Goal: Download file/media

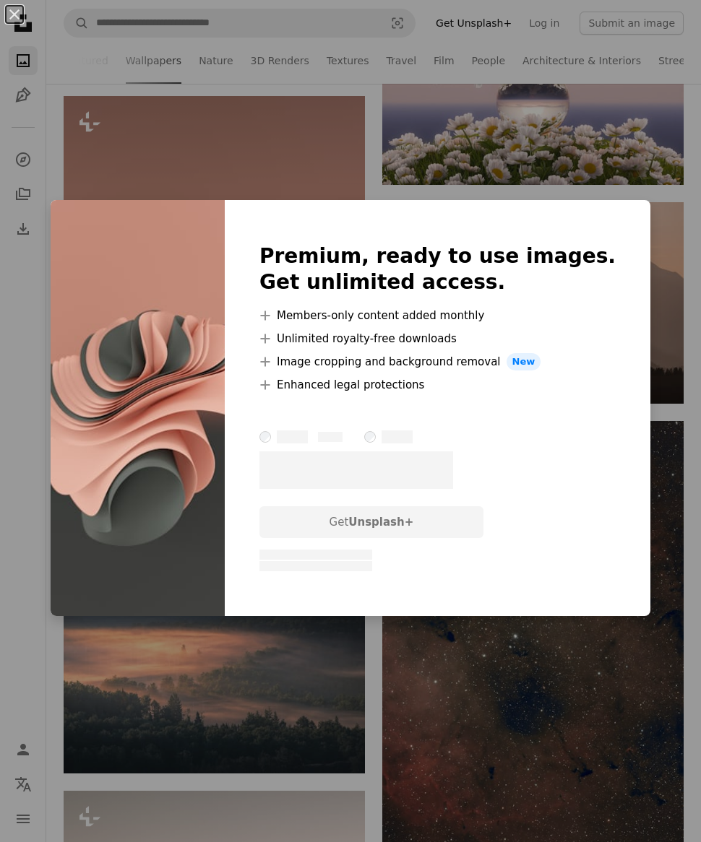
scroll to position [0, 126]
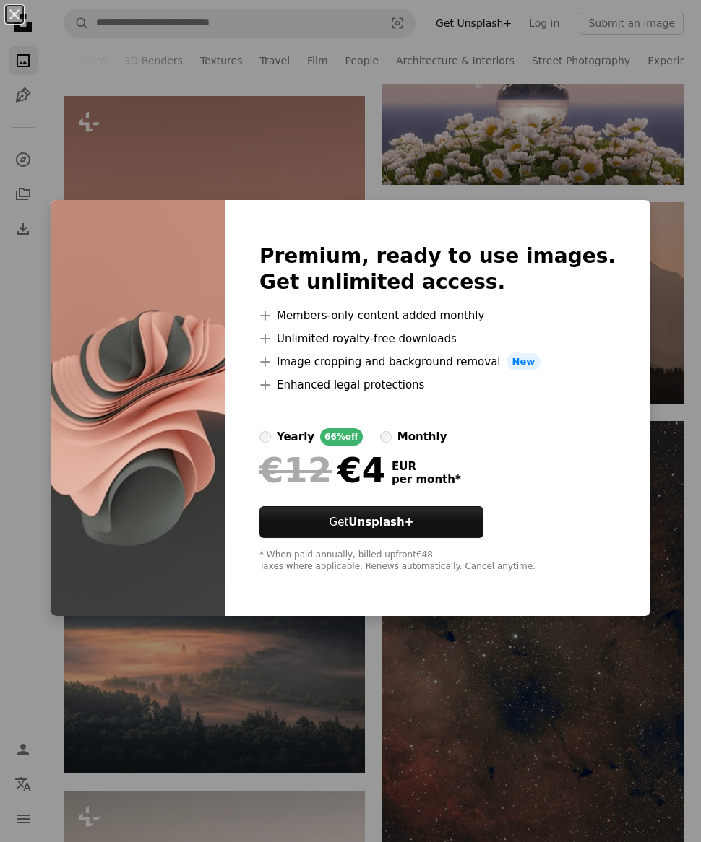
click at [496, 767] on div "An X shape Premium, ready to use images. Get unlimited access. A plus sign Memb…" at bounding box center [350, 421] width 701 height 842
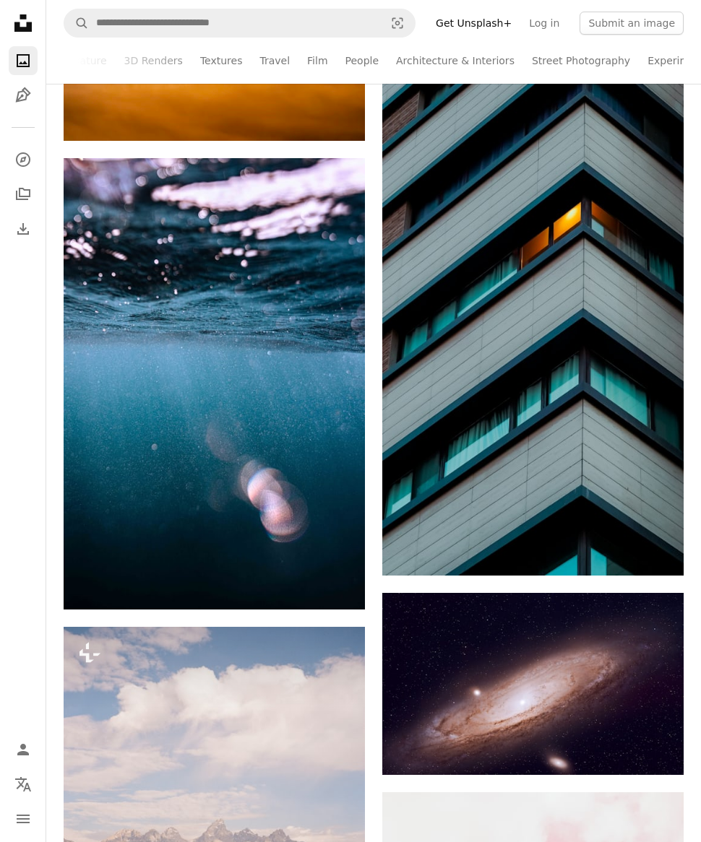
click at [33, 834] on button "navigation menu" at bounding box center [23, 819] width 29 height 29
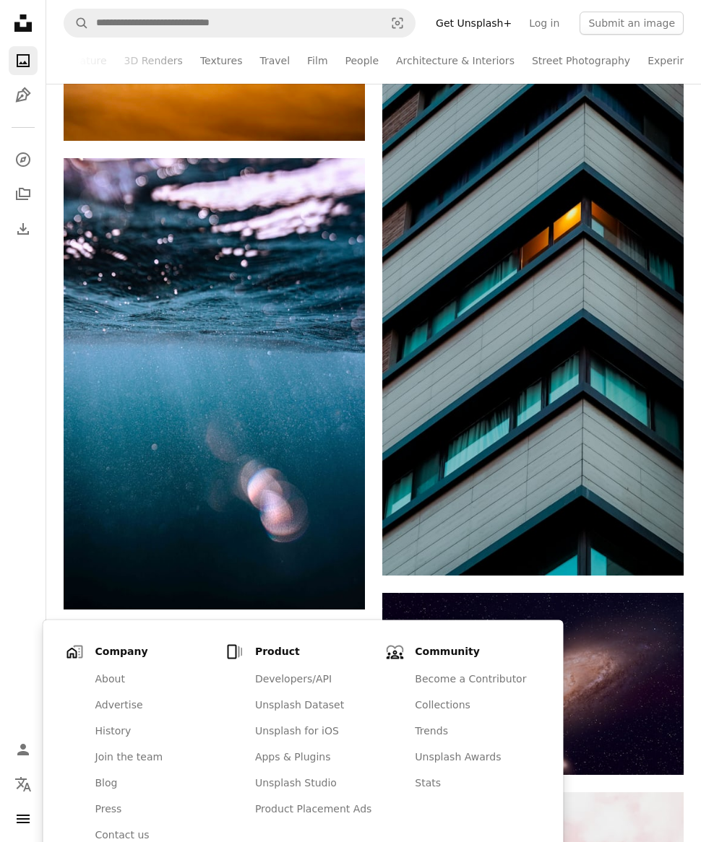
click at [29, 201] on icon "A stack of folders" at bounding box center [22, 194] width 17 height 17
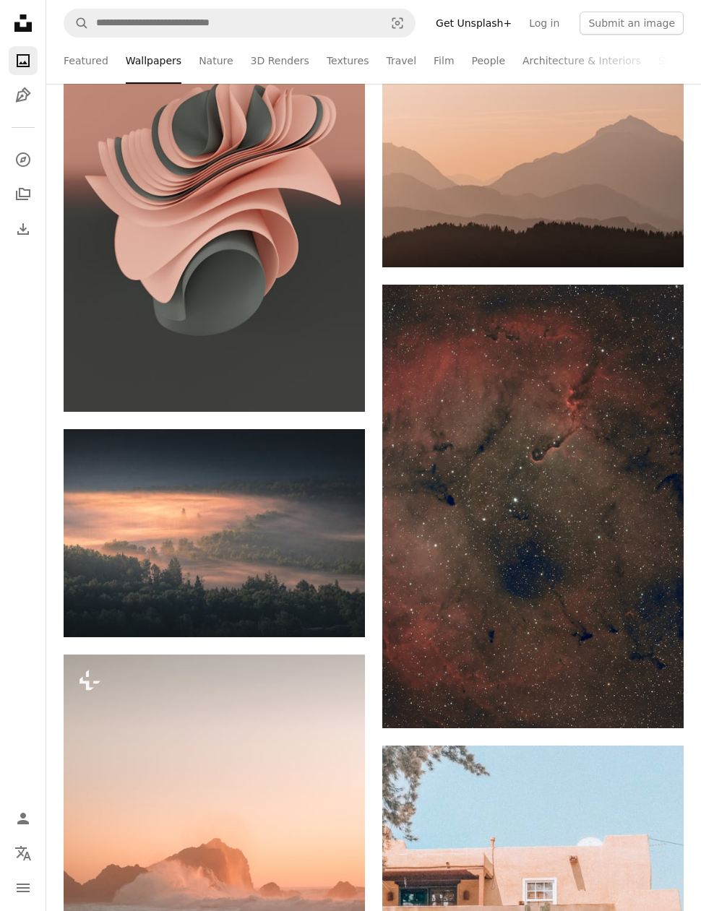
scroll to position [12817, 0]
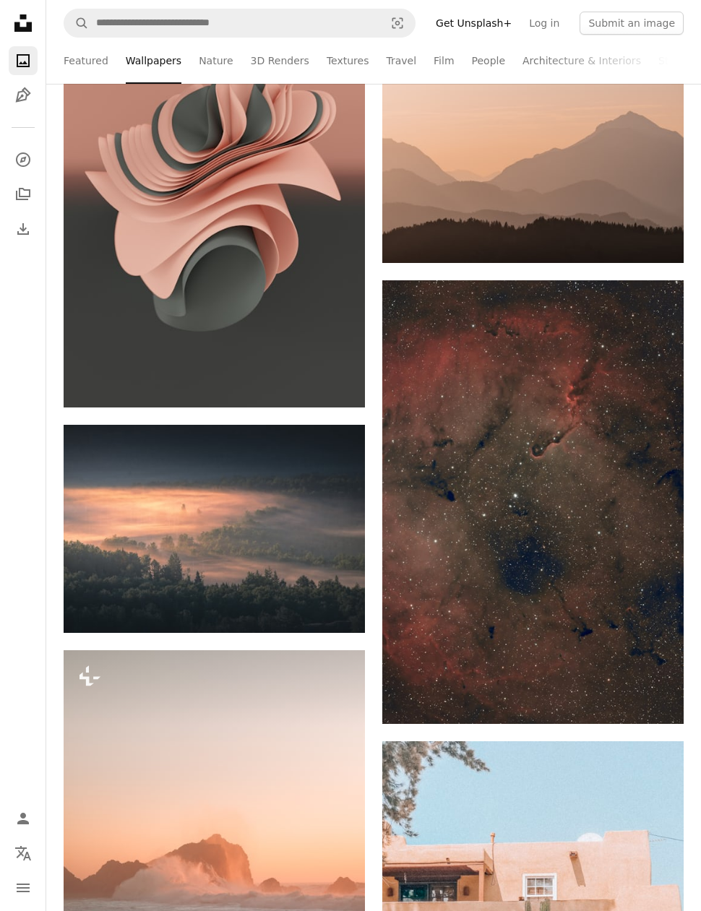
click at [330, 605] on icon "Arrow pointing down" at bounding box center [336, 605] width 12 height 17
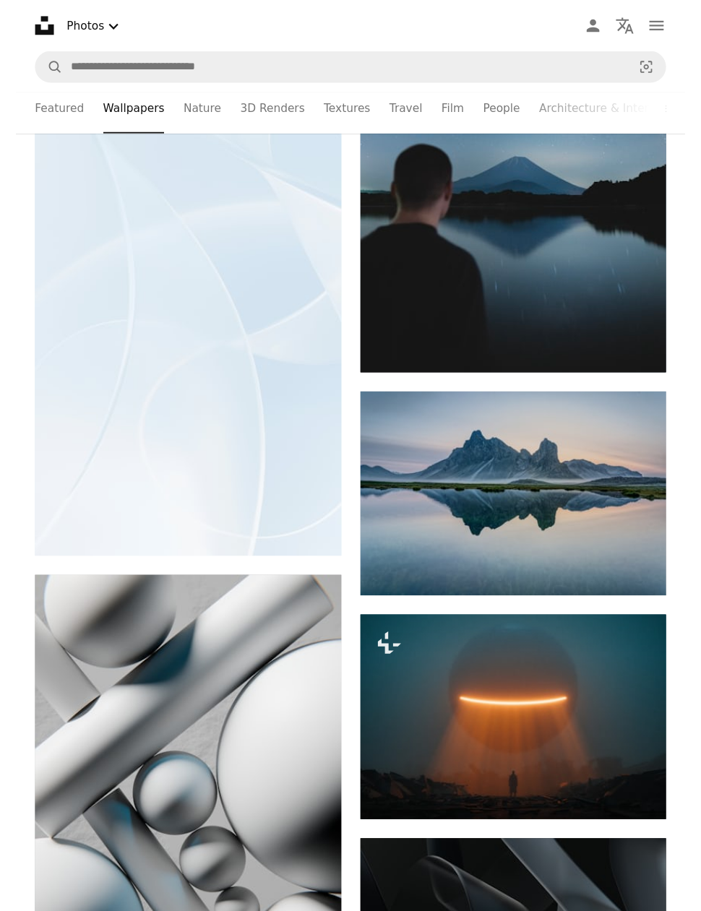
scroll to position [64830, 0]
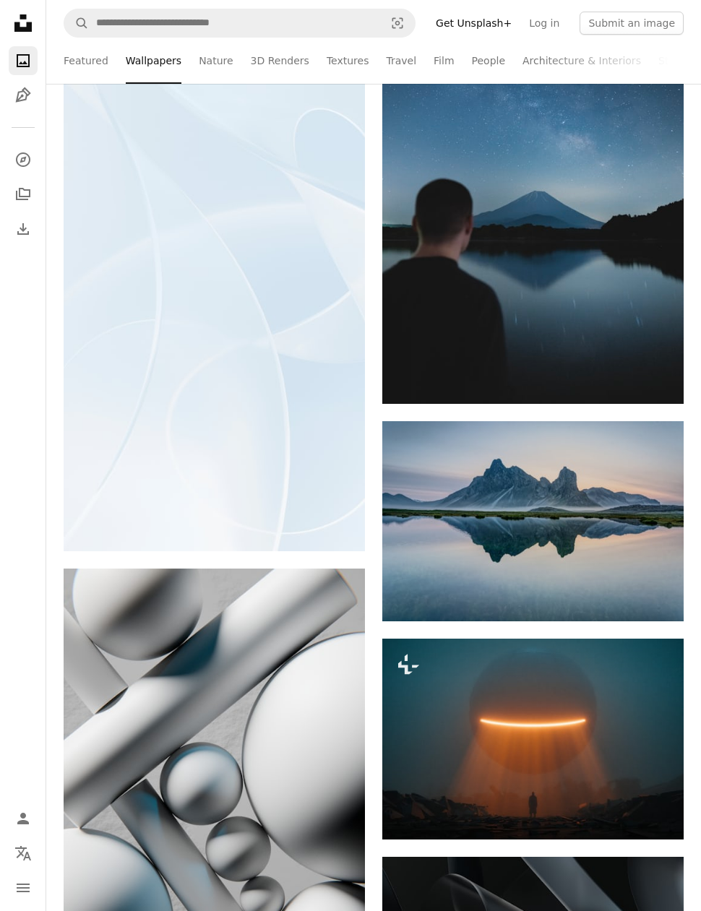
click at [199, 63] on link "Nature" at bounding box center [216, 61] width 34 height 46
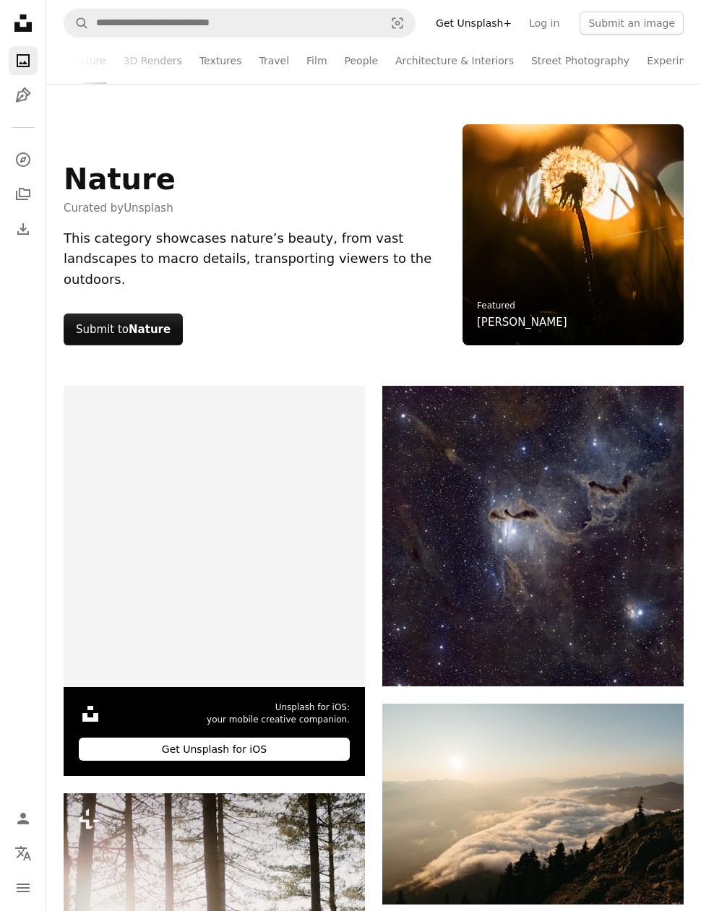
scroll to position [0, 126]
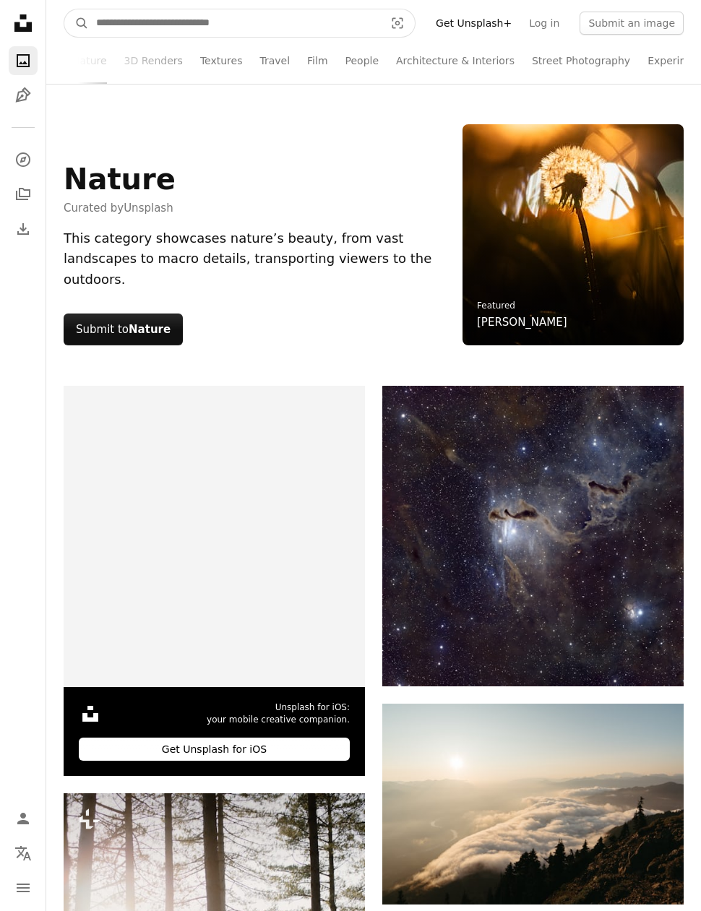
click at [415, 22] on icon "Visual search" at bounding box center [397, 23] width 35 height 14
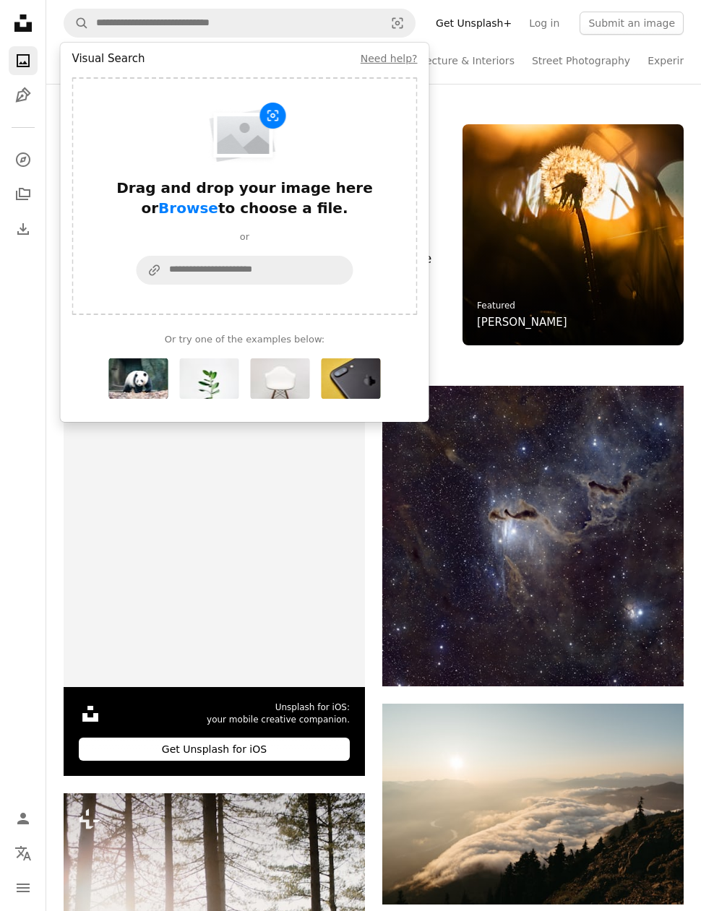
click at [85, 16] on icon "A magnifying glass" at bounding box center [76, 23] width 25 height 14
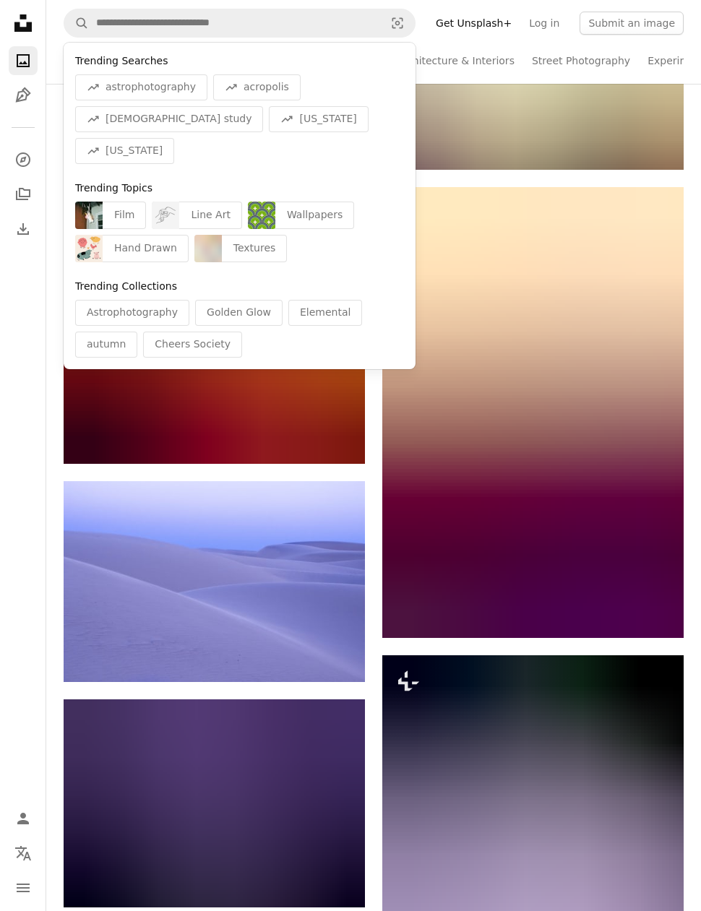
scroll to position [5054, 0]
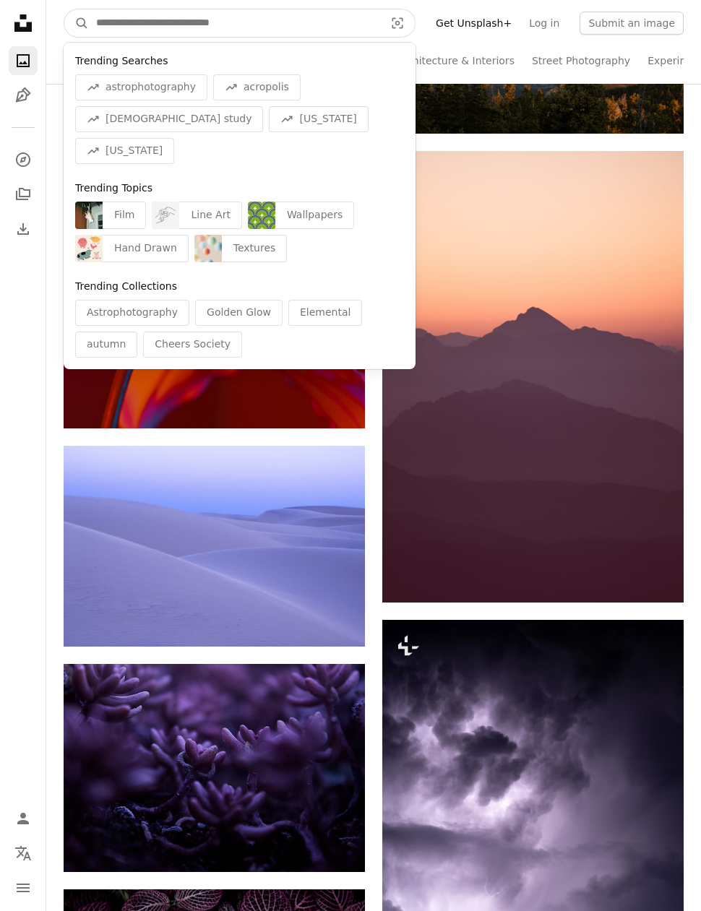
click at [292, 17] on input "Find visuals sitewide" at bounding box center [234, 22] width 291 height 27
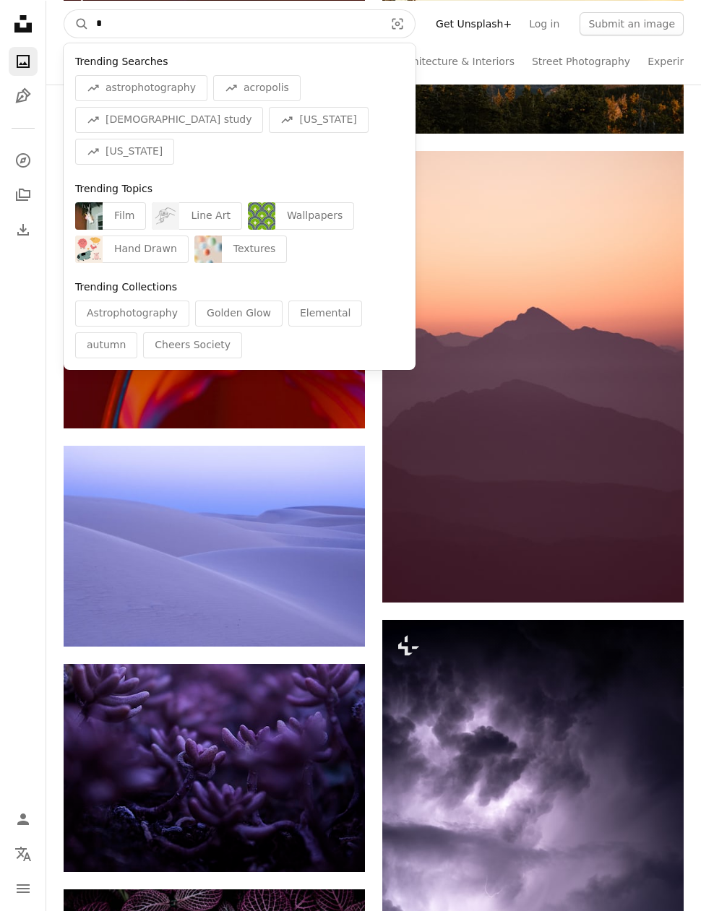
scroll to position [5054, 0]
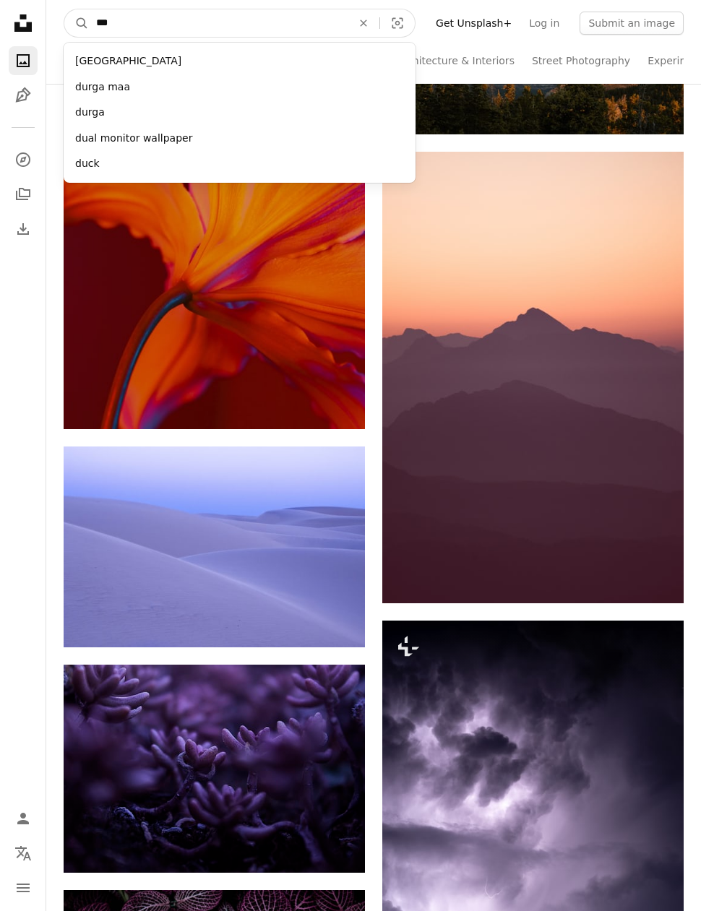
type input "****"
click at [77, 22] on button "A magnifying glass" at bounding box center [76, 22] width 25 height 27
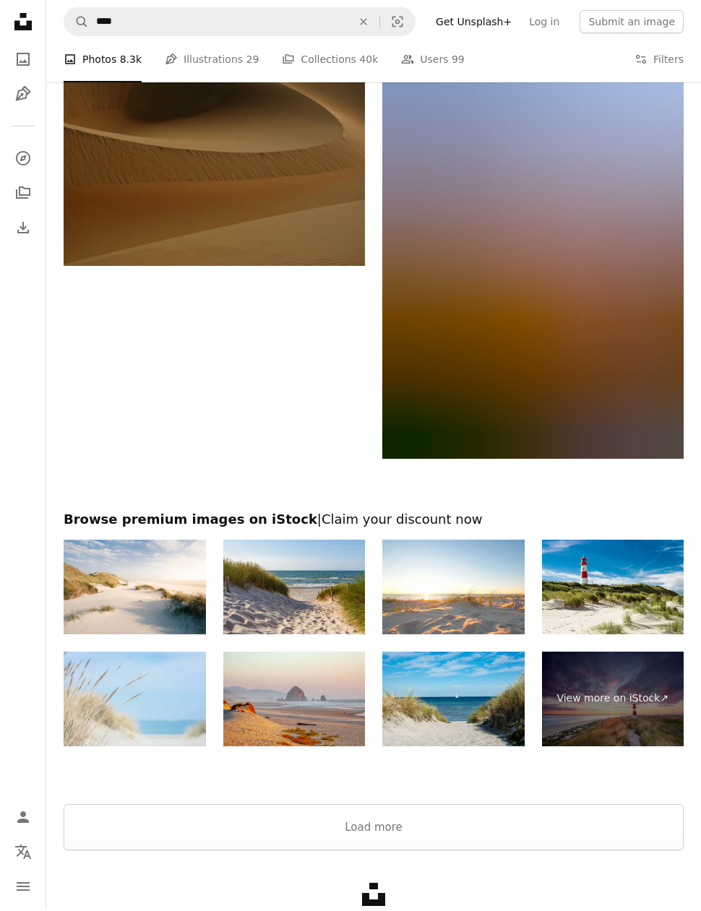
scroll to position [3336, 0]
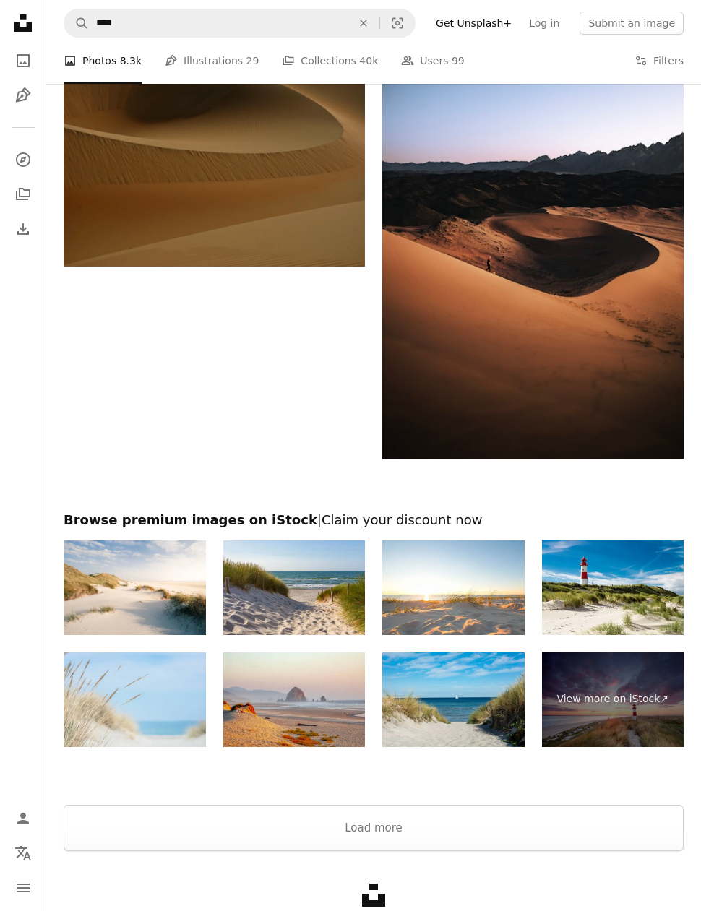
click at [471, 829] on button "Load more" at bounding box center [374, 828] width 620 height 46
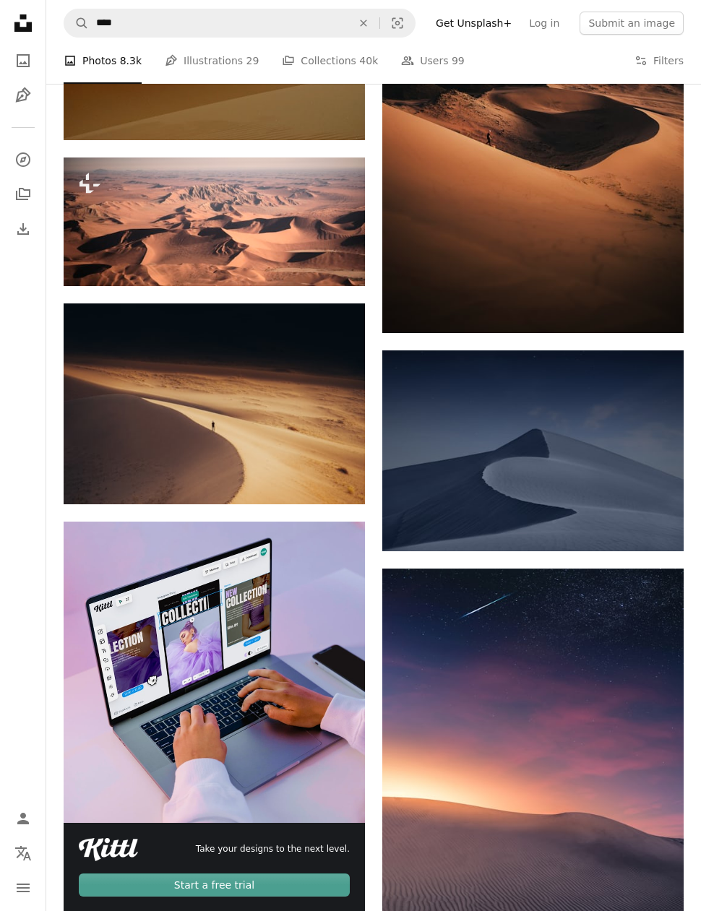
scroll to position [3561, 0]
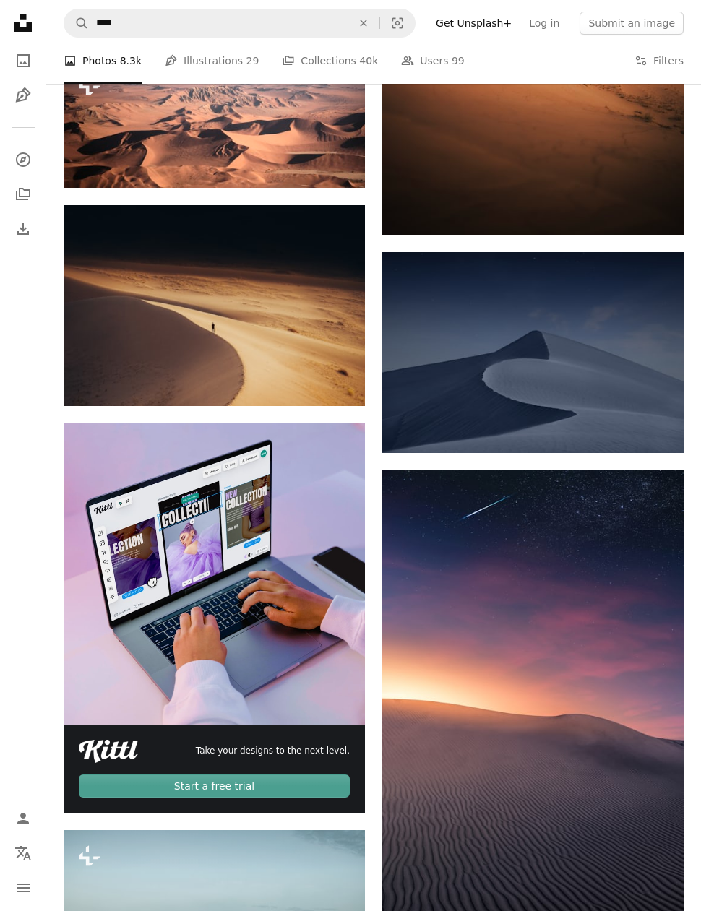
click at [573, 400] on img at bounding box center [532, 352] width 301 height 201
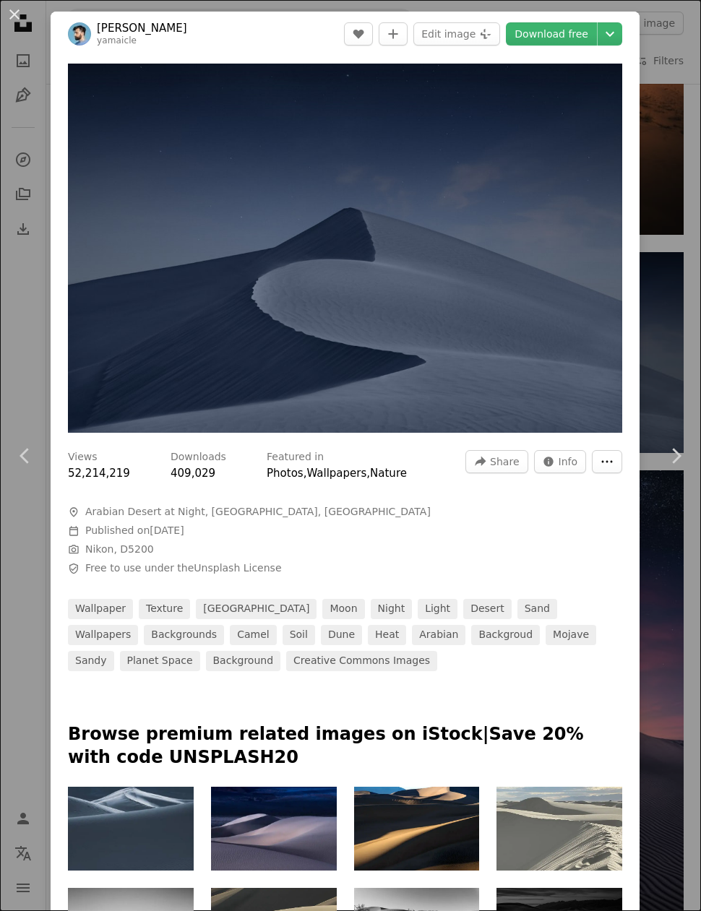
click at [613, 467] on icon "More Actions" at bounding box center [606, 461] width 13 height 13
click at [608, 485] on dialog "An X shape Chevron left Chevron right [PERSON_NAME] yamaicle A heart A plus sig…" at bounding box center [350, 455] width 701 height 911
click at [584, 35] on link "Download free" at bounding box center [551, 33] width 91 height 23
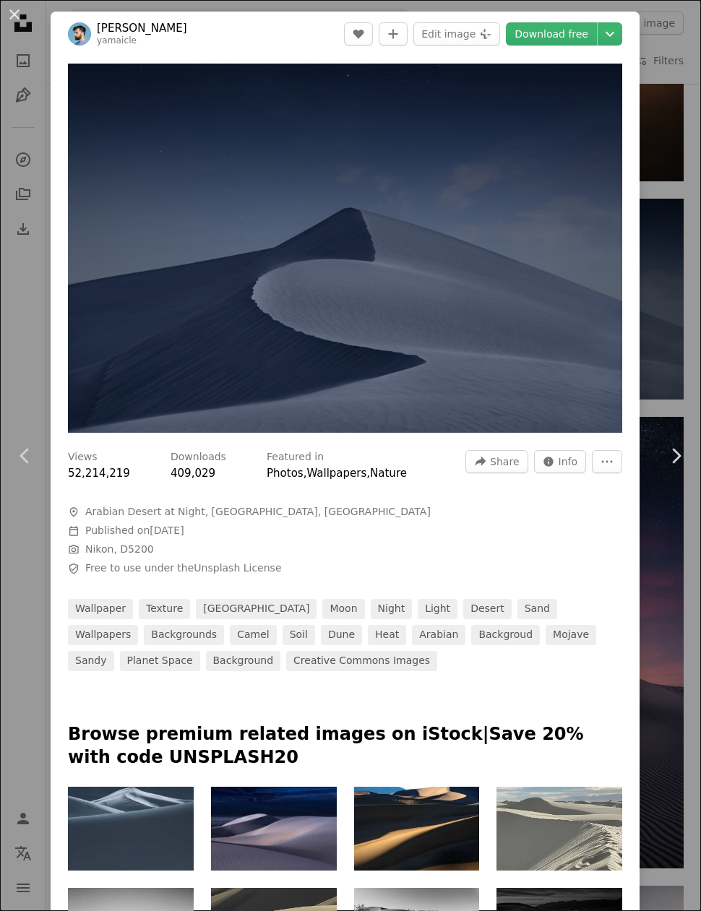
click at [683, 139] on div "An X shape Chevron left Chevron right [PERSON_NAME] yamaicle A heart A plus sig…" at bounding box center [350, 455] width 701 height 911
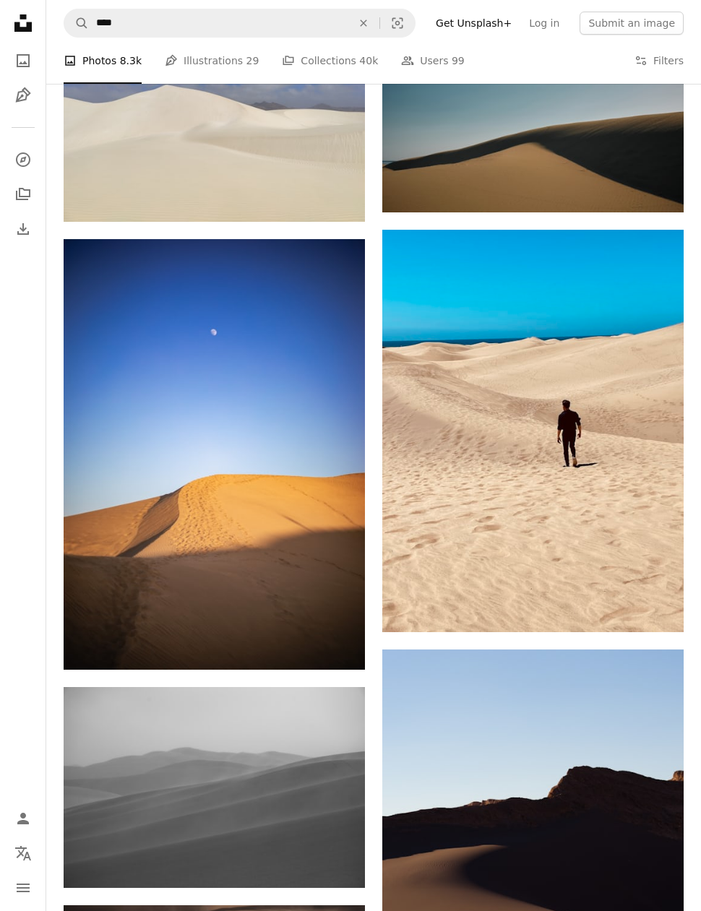
scroll to position [25380, 0]
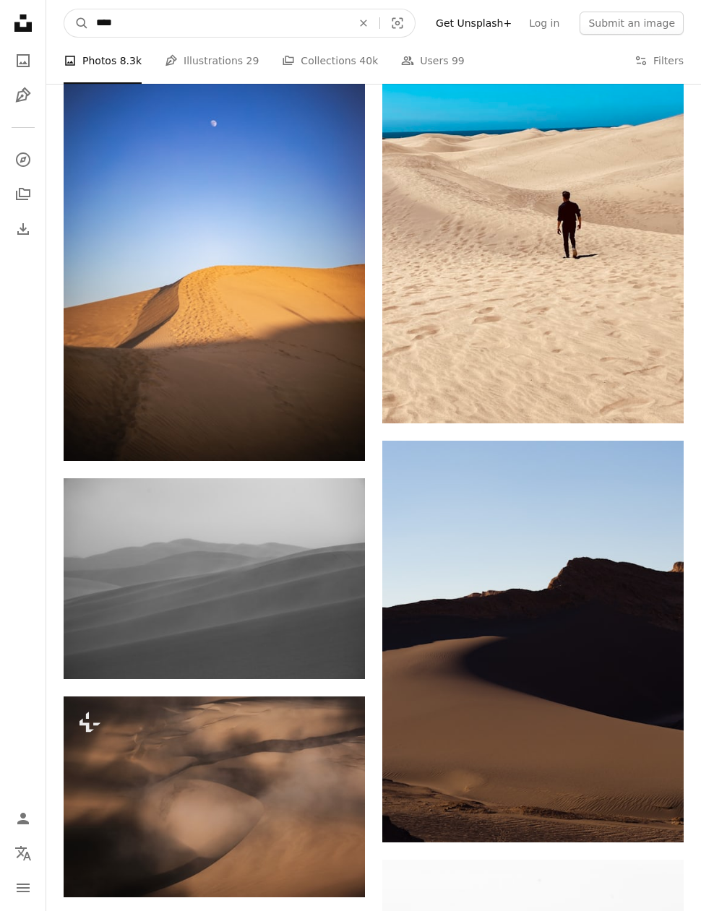
click at [129, 31] on input "****" at bounding box center [218, 22] width 259 height 27
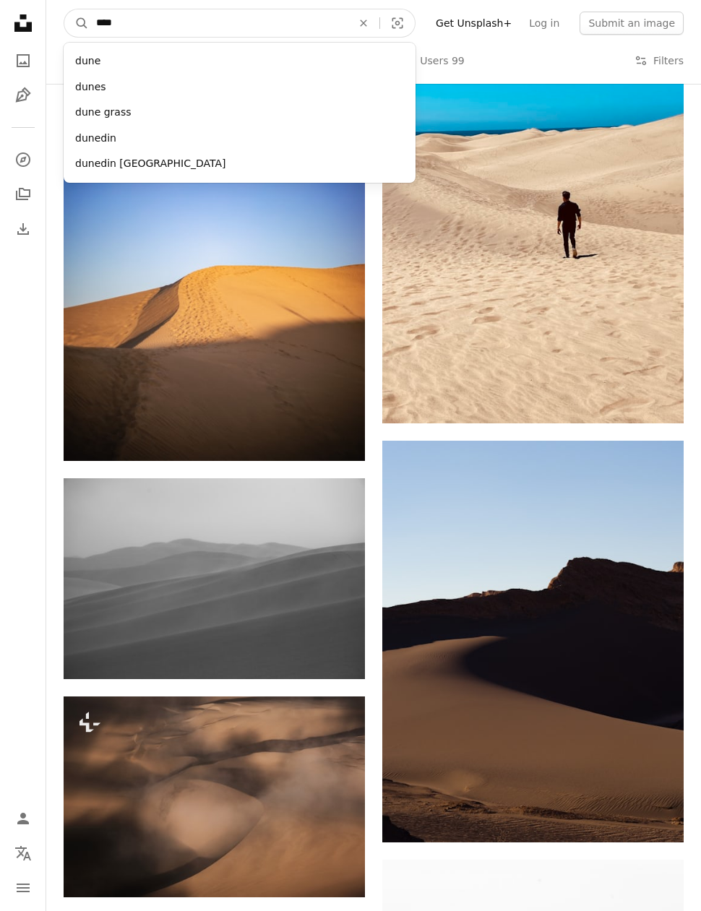
type input "***"
type input "*****"
click at [77, 23] on button "A magnifying glass" at bounding box center [76, 22] width 25 height 27
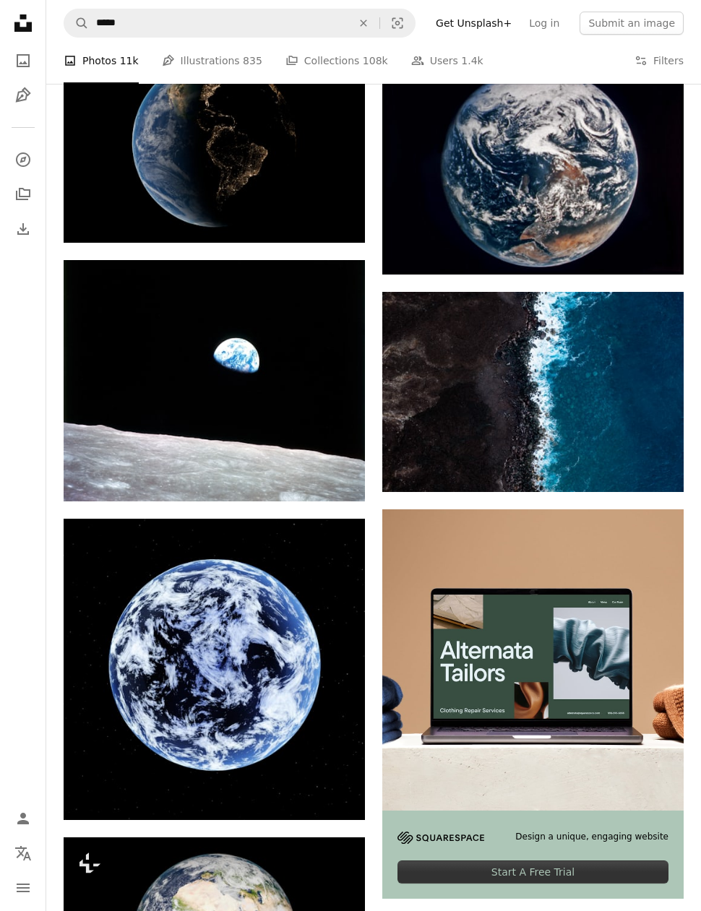
scroll to position [6126, 0]
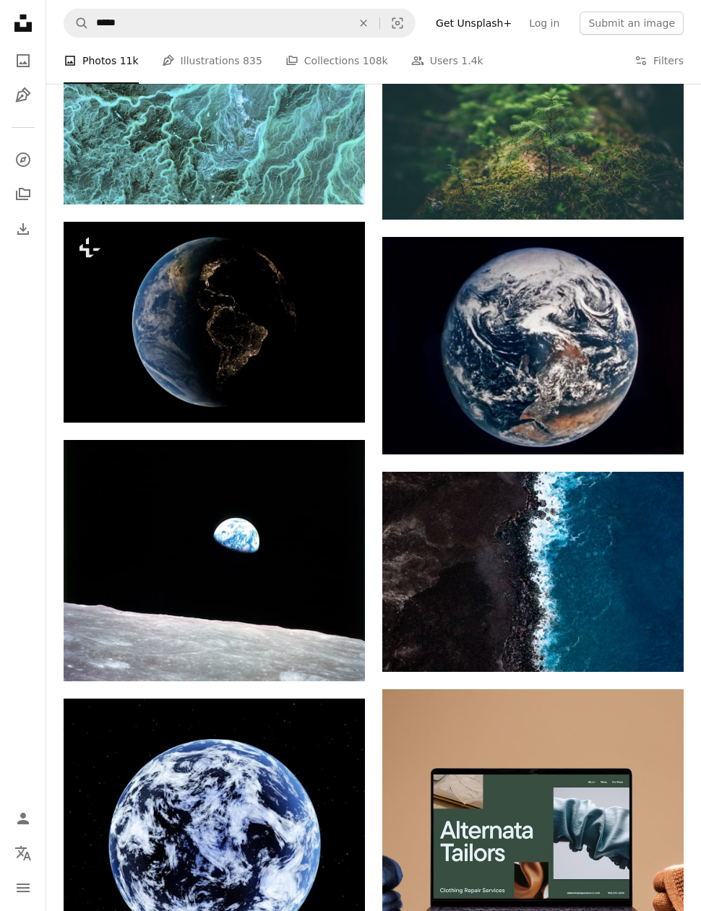
click at [543, 550] on img at bounding box center [532, 572] width 301 height 201
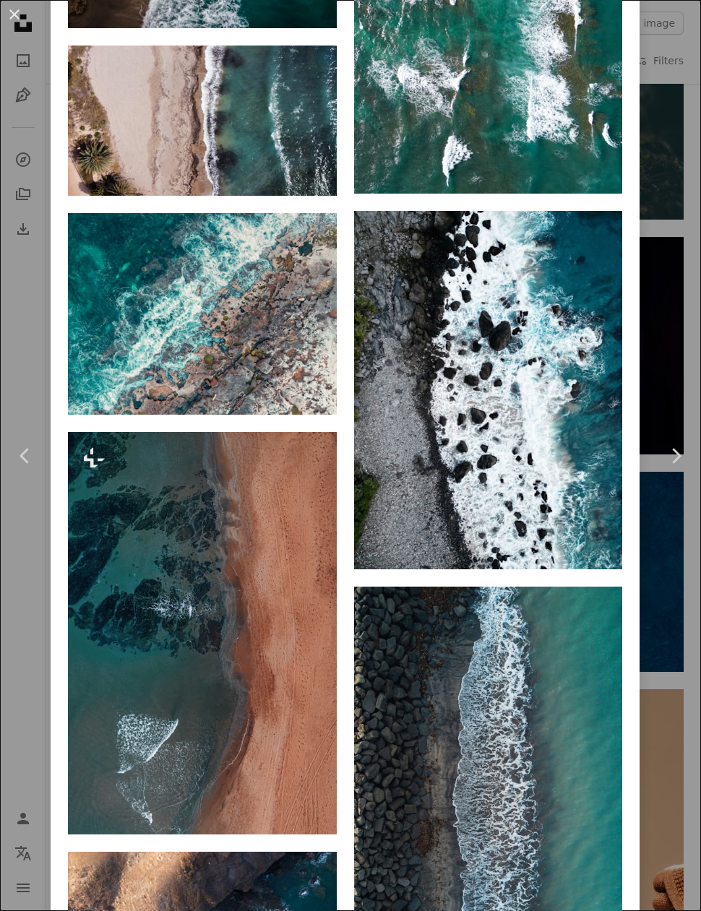
scroll to position [4166, 0]
